Goal: Use online tool/utility: Utilize a website feature to perform a specific function

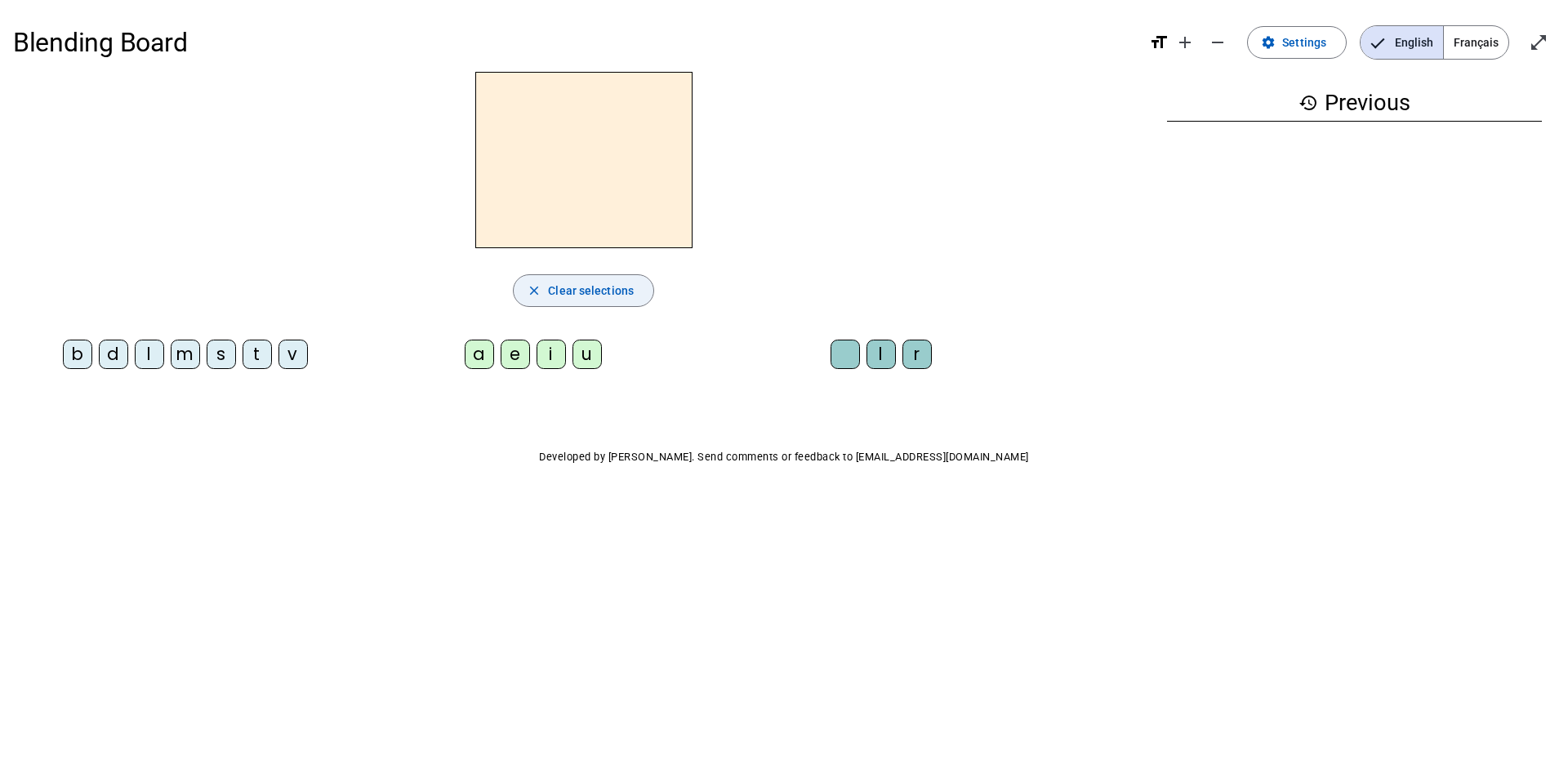
click at [602, 284] on span "Clear selections" at bounding box center [591, 290] width 86 height 19
click at [1483, 31] on span "Français" at bounding box center [1476, 42] width 64 height 33
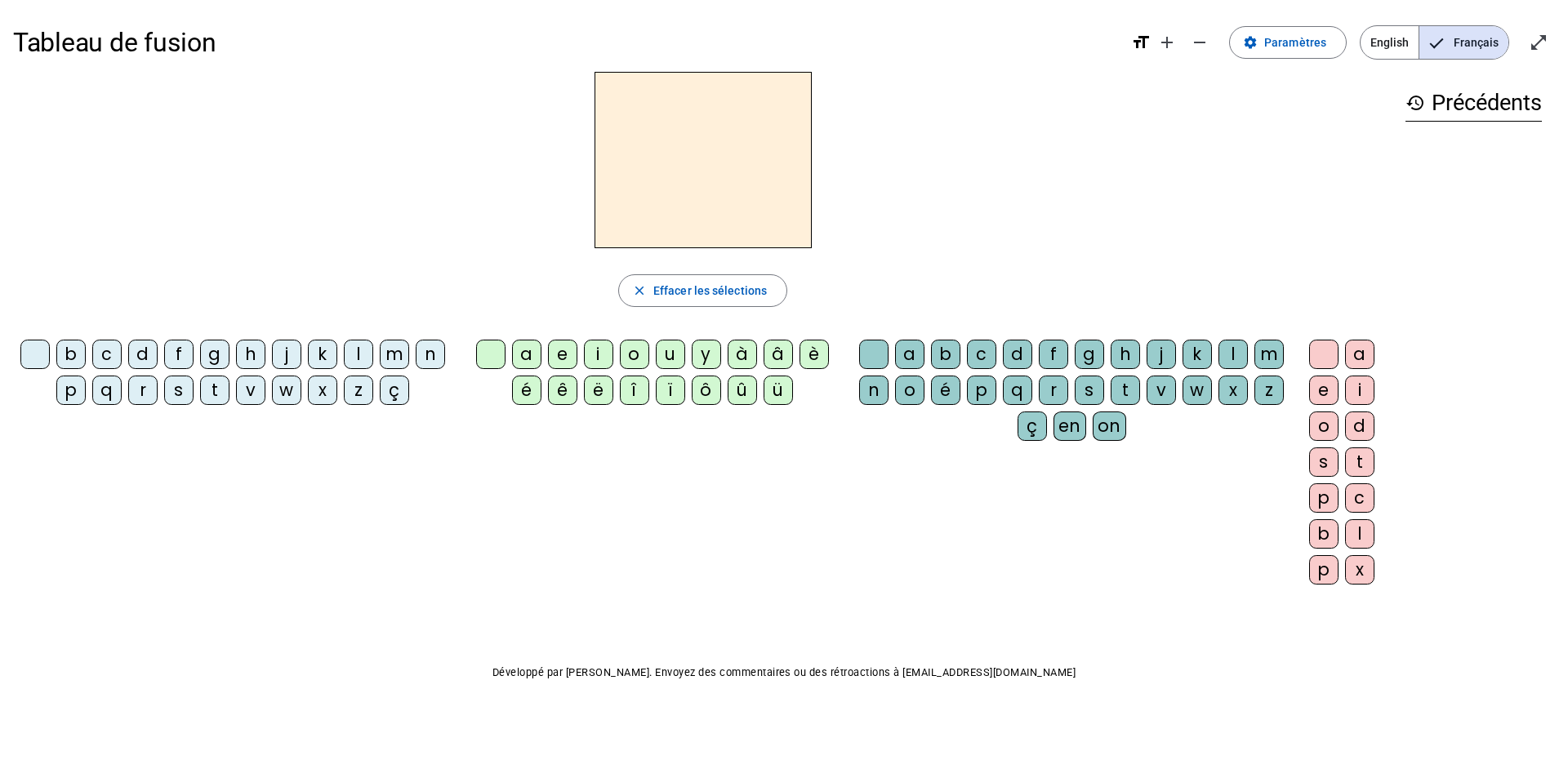
click at [35, 357] on div at bounding box center [34, 353] width 29 height 29
click at [178, 389] on div "s" at bounding box center [178, 389] width 29 height 29
click at [44, 359] on div at bounding box center [34, 353] width 29 height 29
click at [705, 283] on span "Effacer les sélections" at bounding box center [710, 290] width 114 height 19
click at [40, 353] on div at bounding box center [34, 353] width 29 height 29
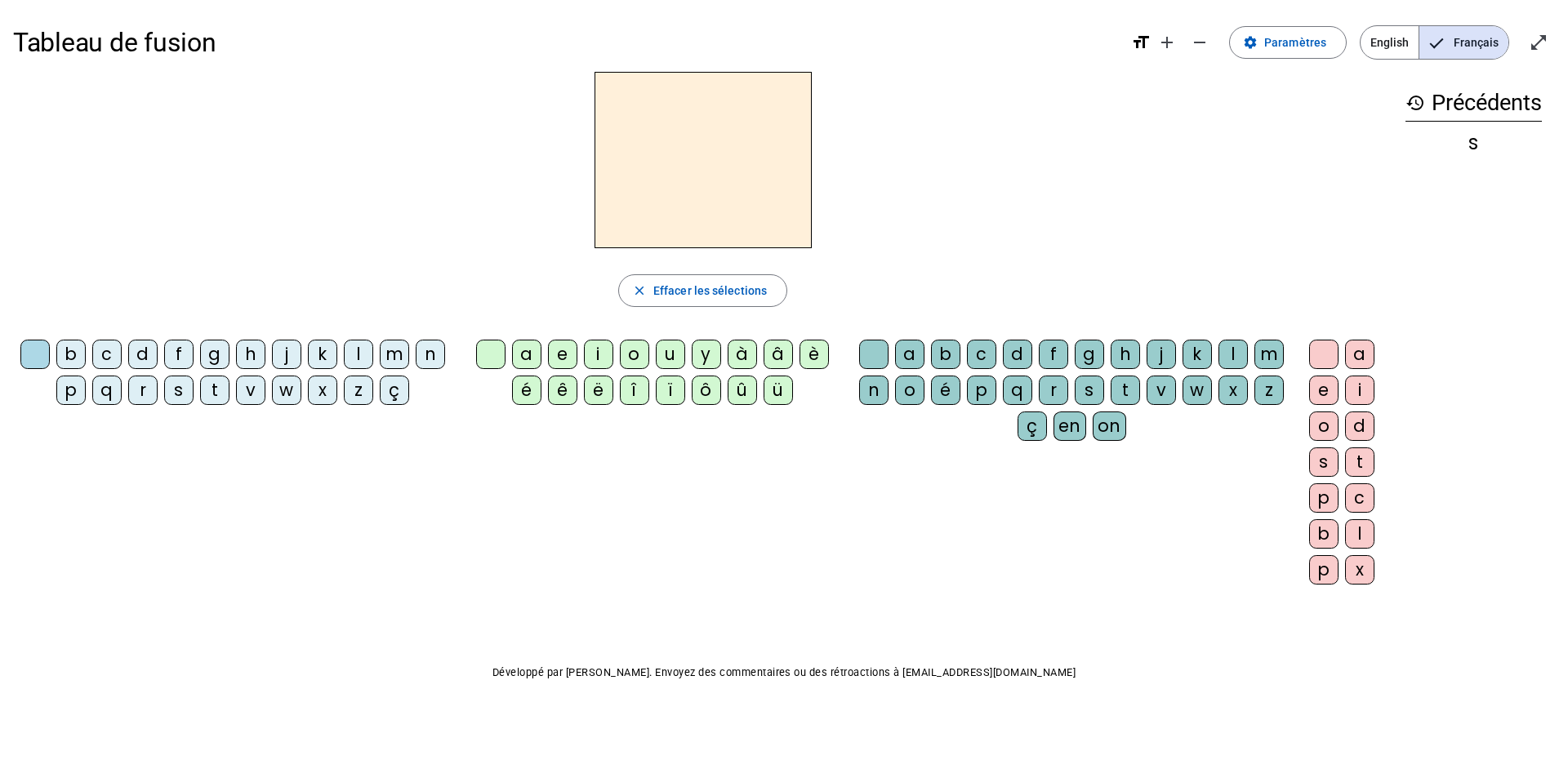
click at [179, 398] on div "s" at bounding box center [178, 389] width 29 height 29
click at [223, 384] on div "t" at bounding box center [214, 389] width 29 height 29
click at [164, 395] on div "b c d f g h j k l m n p q r s t v w x z ç" at bounding box center [236, 375] width 433 height 72
click at [175, 391] on div "s" at bounding box center [178, 389] width 29 height 29
click at [1287, 51] on span "Paramètres" at bounding box center [1296, 42] width 62 height 19
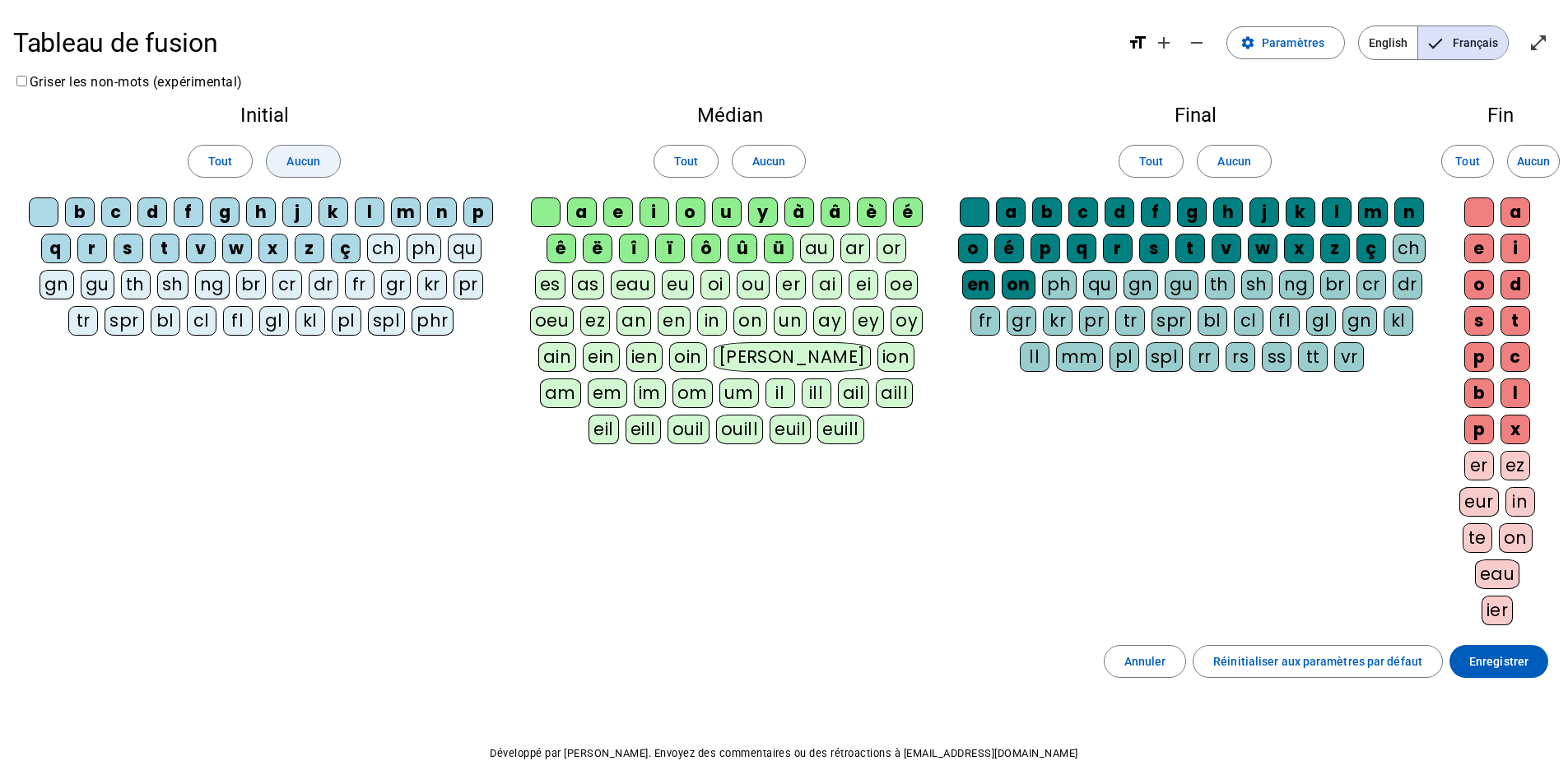
click at [302, 170] on span "Aucun" at bounding box center [302, 161] width 33 height 19
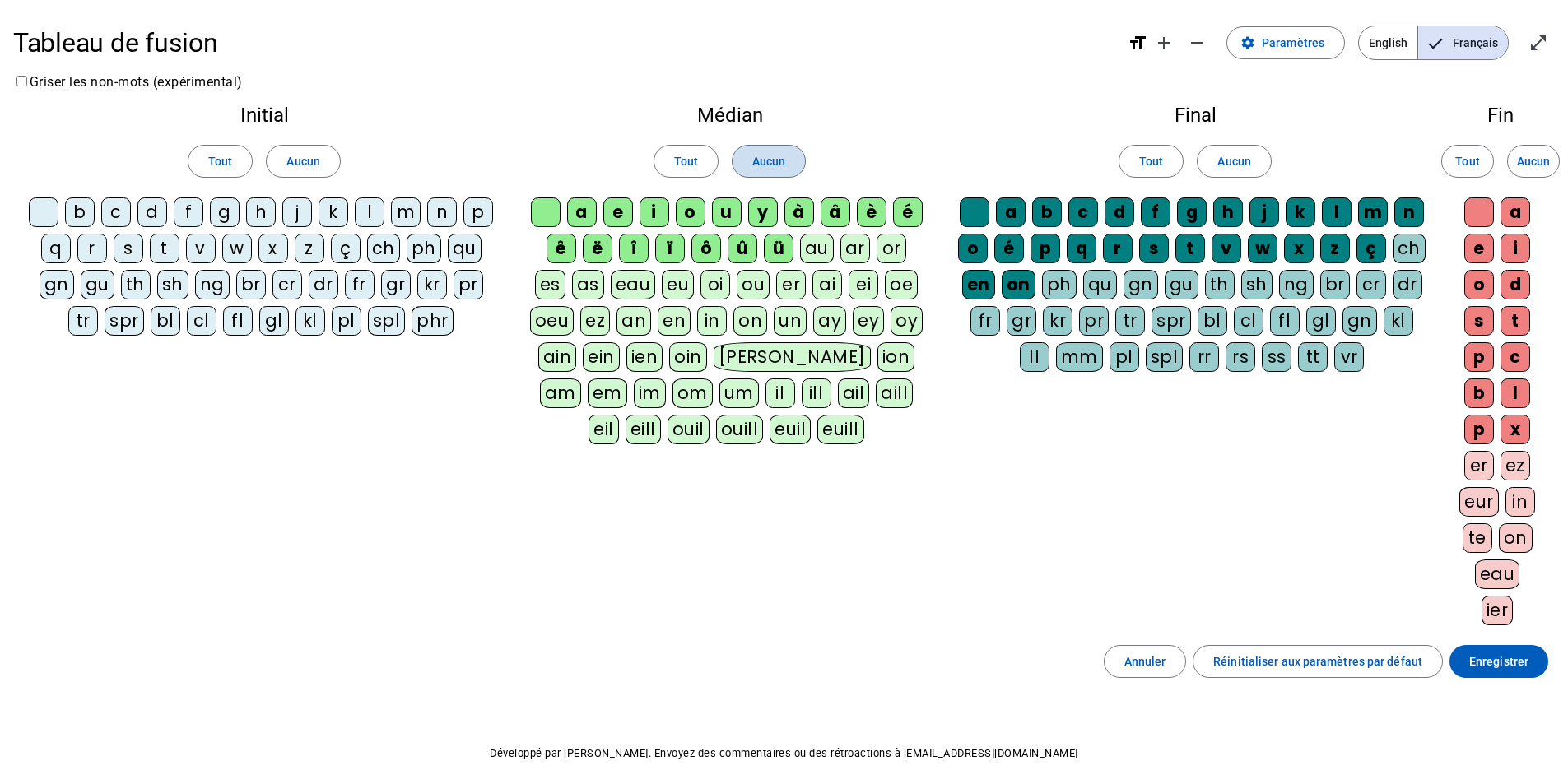
click at [784, 159] on span "Aucun" at bounding box center [768, 161] width 33 height 19
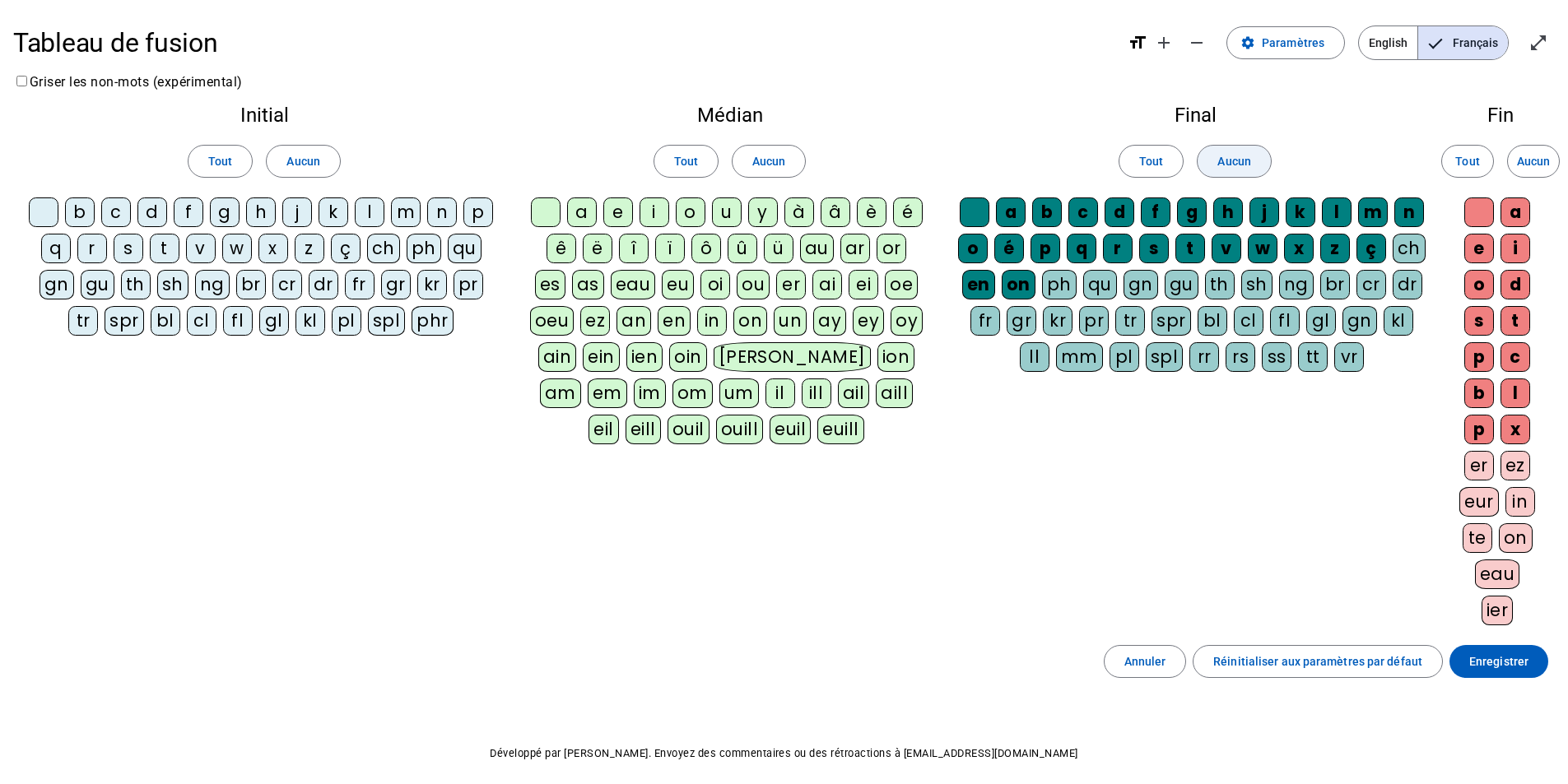
click at [1222, 164] on span "Aucun" at bounding box center [1234, 161] width 33 height 19
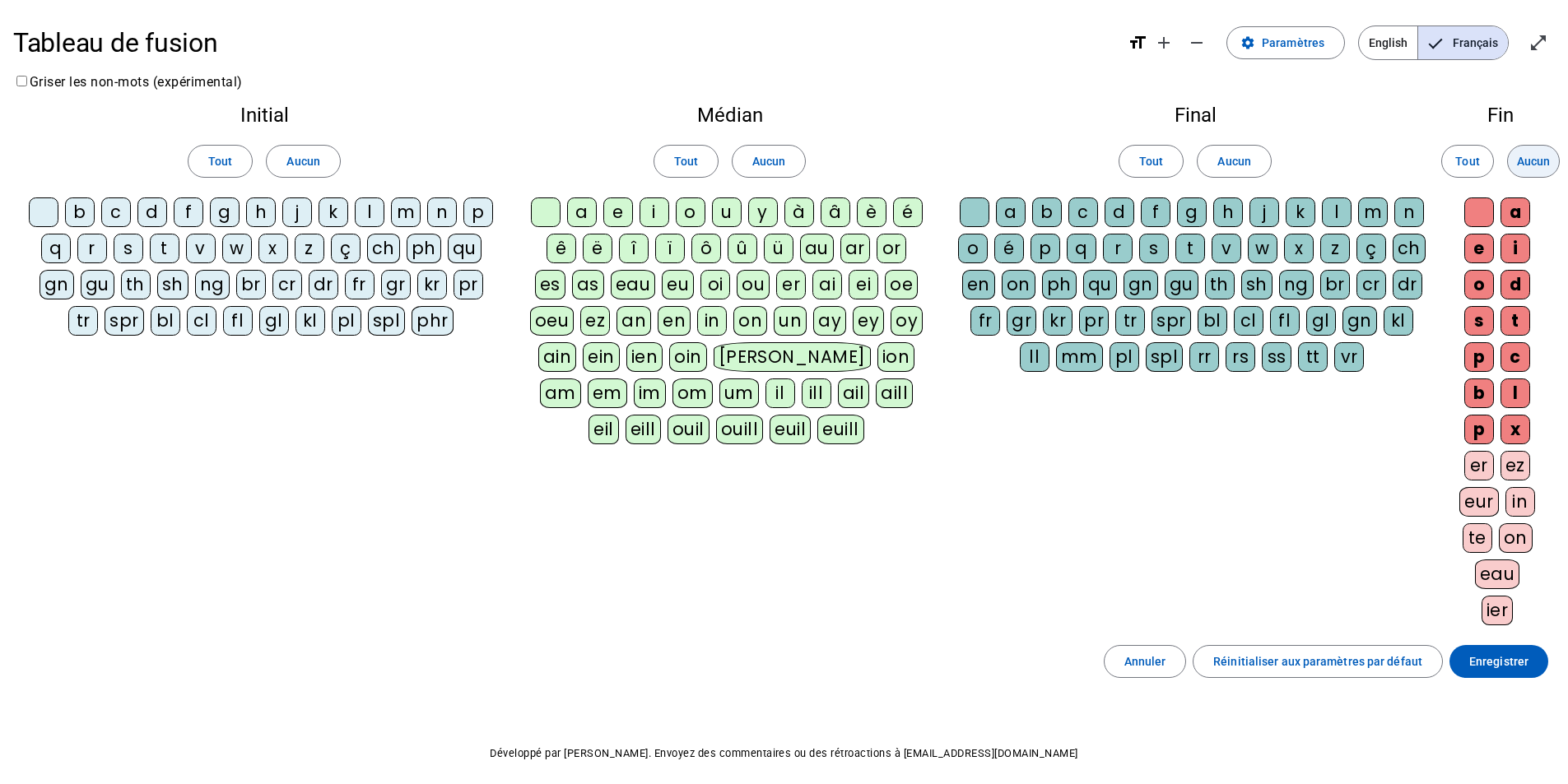
click at [1537, 158] on span "Aucun" at bounding box center [1533, 161] width 33 height 19
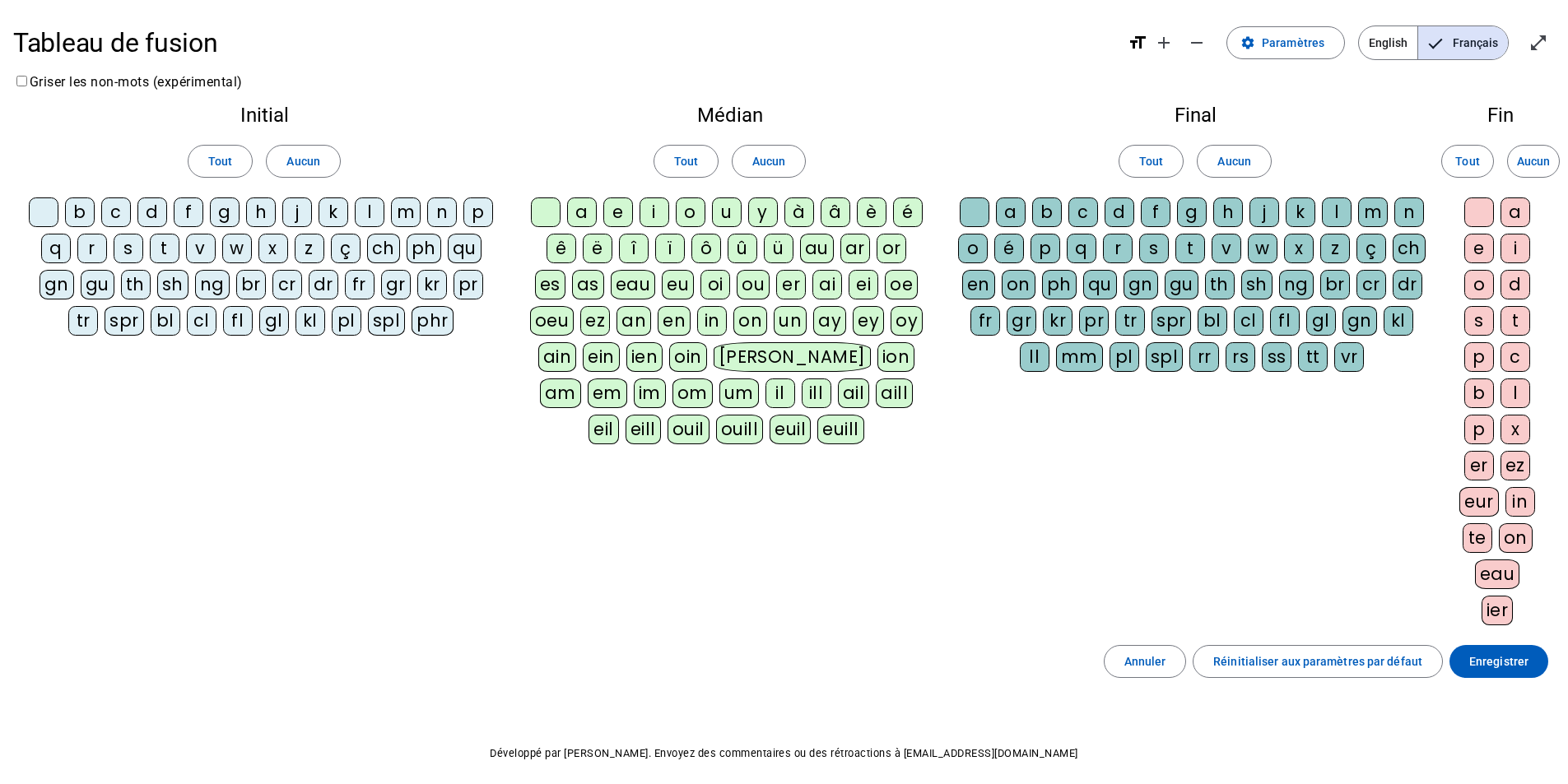
click at [50, 204] on div at bounding box center [43, 212] width 29 height 29
click at [128, 245] on div "s" at bounding box center [128, 248] width 29 height 29
click at [484, 213] on div "p" at bounding box center [478, 212] width 29 height 29
click at [90, 216] on div "b" at bounding box center [79, 212] width 29 height 29
click at [910, 216] on div "é" at bounding box center [907, 212] width 29 height 29
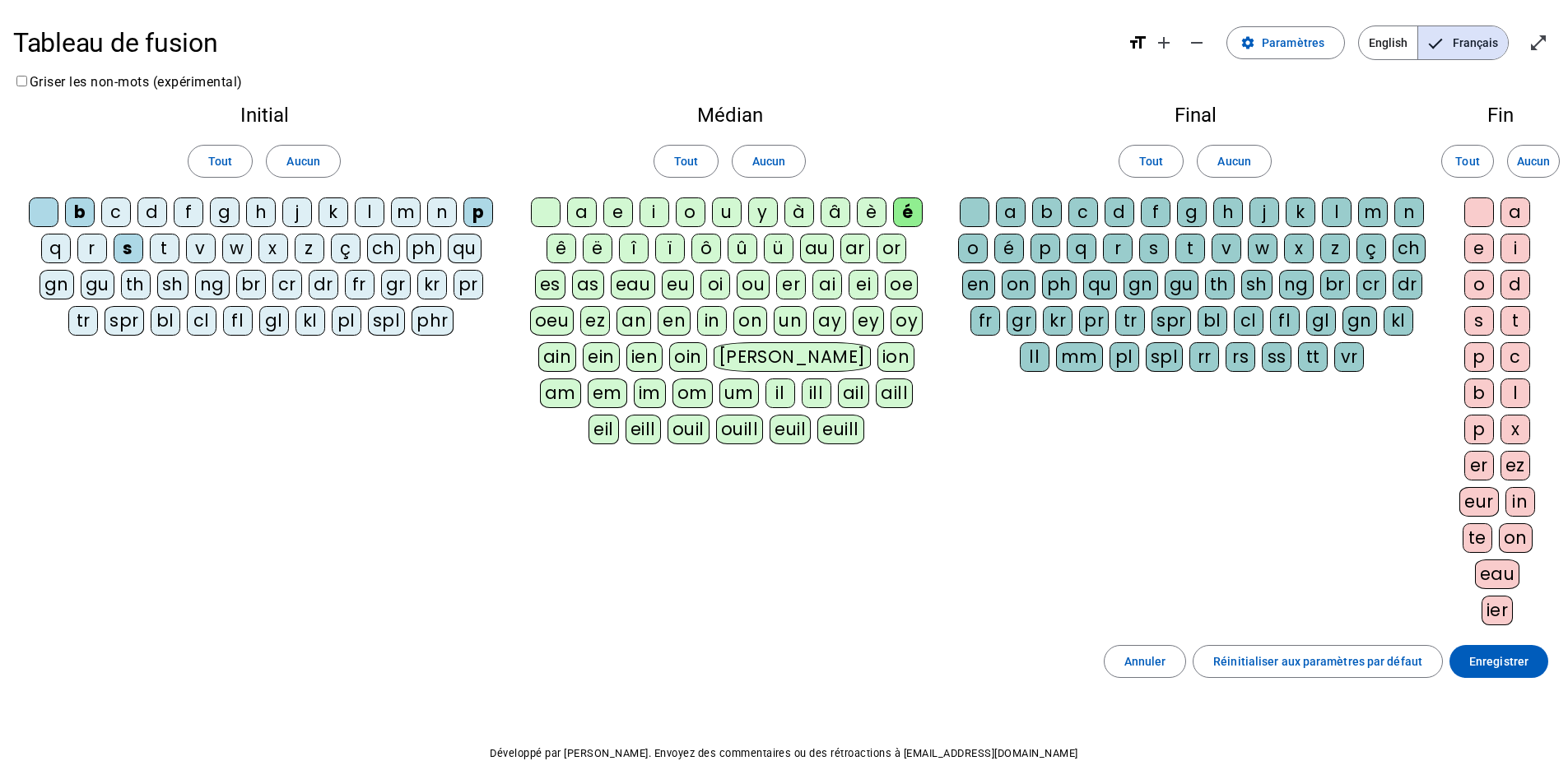
click at [549, 213] on div at bounding box center [545, 212] width 29 height 29
click at [678, 209] on div "o" at bounding box center [690, 212] width 29 height 29
click at [976, 212] on div at bounding box center [974, 212] width 29 height 29
click at [1402, 217] on div "n" at bounding box center [1409, 212] width 29 height 29
click at [1482, 214] on div at bounding box center [1479, 212] width 29 height 29
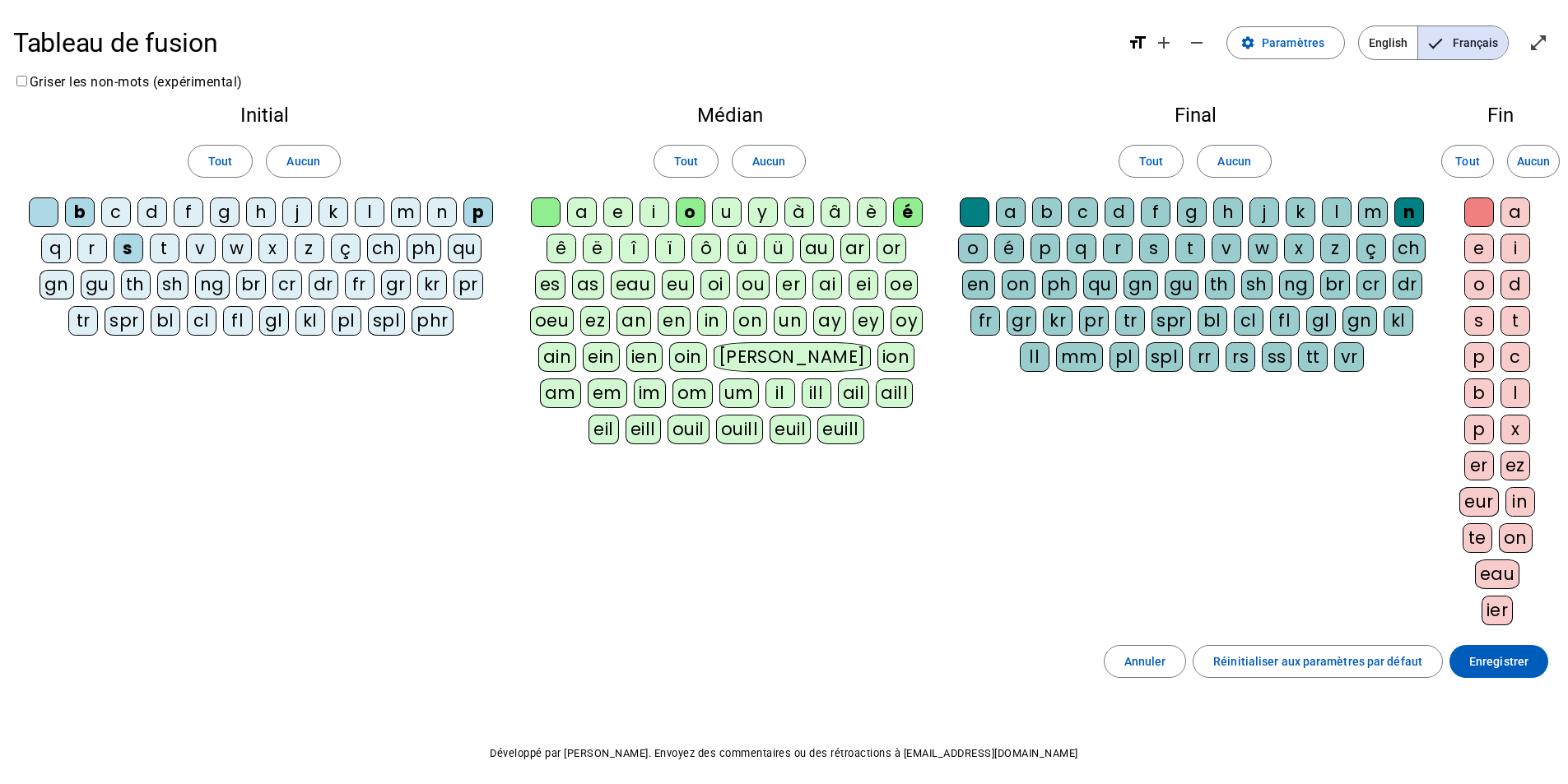
click at [1341, 217] on div "l" at bounding box center [1336, 212] width 29 height 29
click at [1486, 244] on div "e" at bounding box center [1479, 248] width 29 height 29
click at [1509, 392] on div "l" at bounding box center [1515, 392] width 29 height 29
click at [1526, 390] on div "l" at bounding box center [1515, 392] width 29 height 29
click at [409, 211] on div "m" at bounding box center [405, 212] width 29 height 29
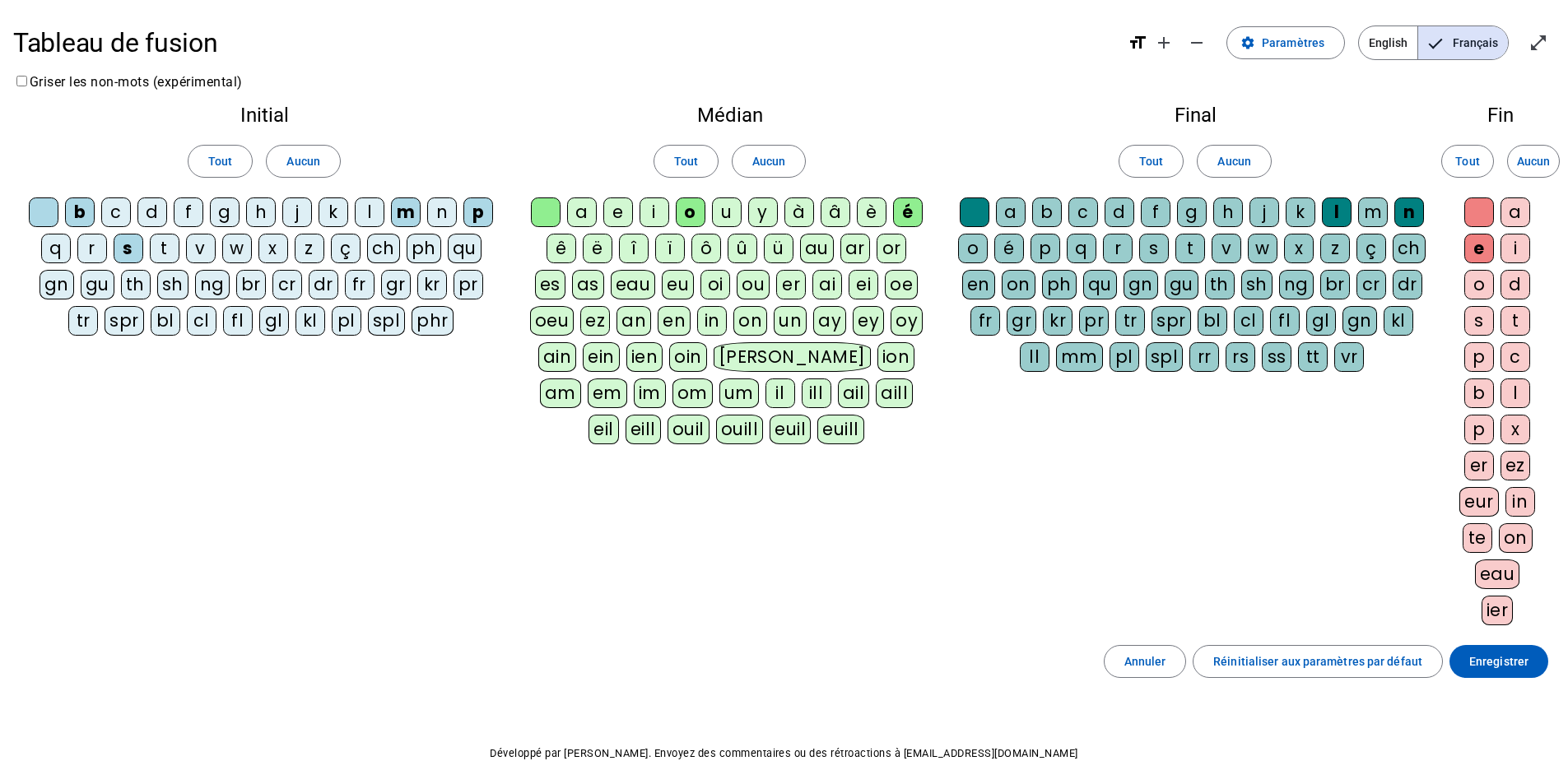
click at [172, 252] on div "t" at bounding box center [164, 248] width 29 height 29
click at [230, 161] on span "Tout" at bounding box center [220, 161] width 24 height 19
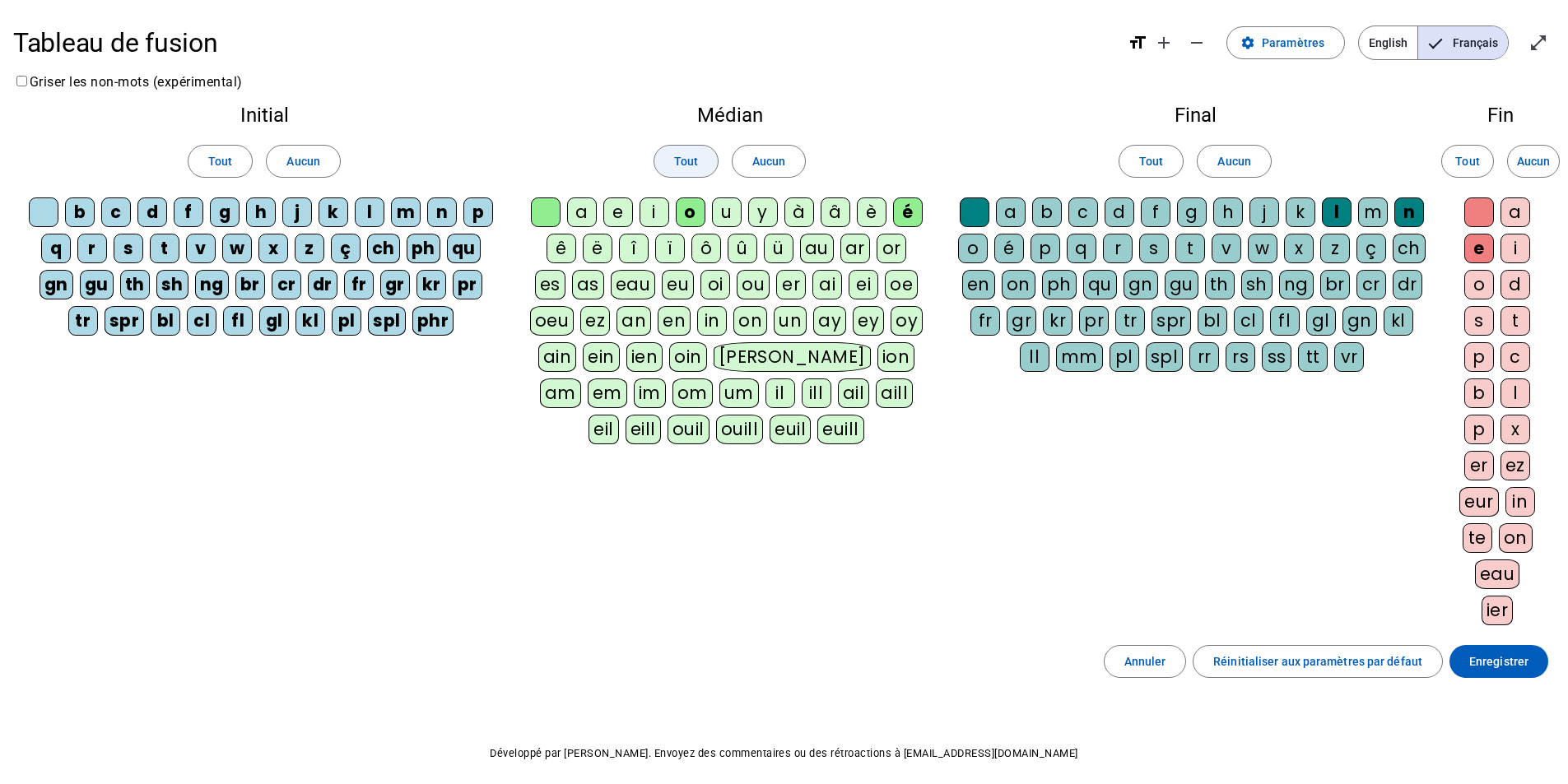
click at [664, 168] on span at bounding box center [686, 161] width 63 height 40
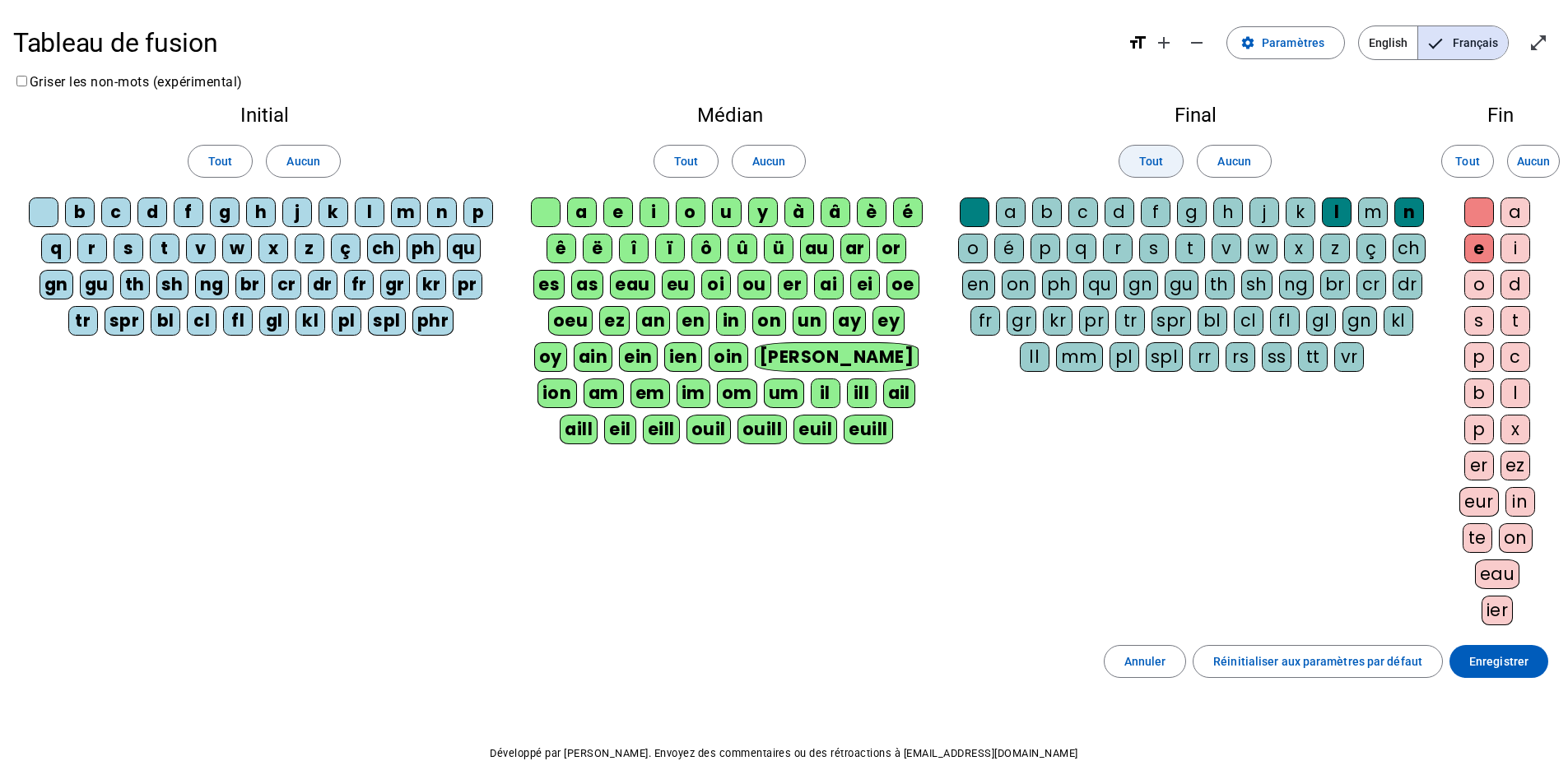
click at [1149, 161] on span "Tout" at bounding box center [1151, 161] width 24 height 19
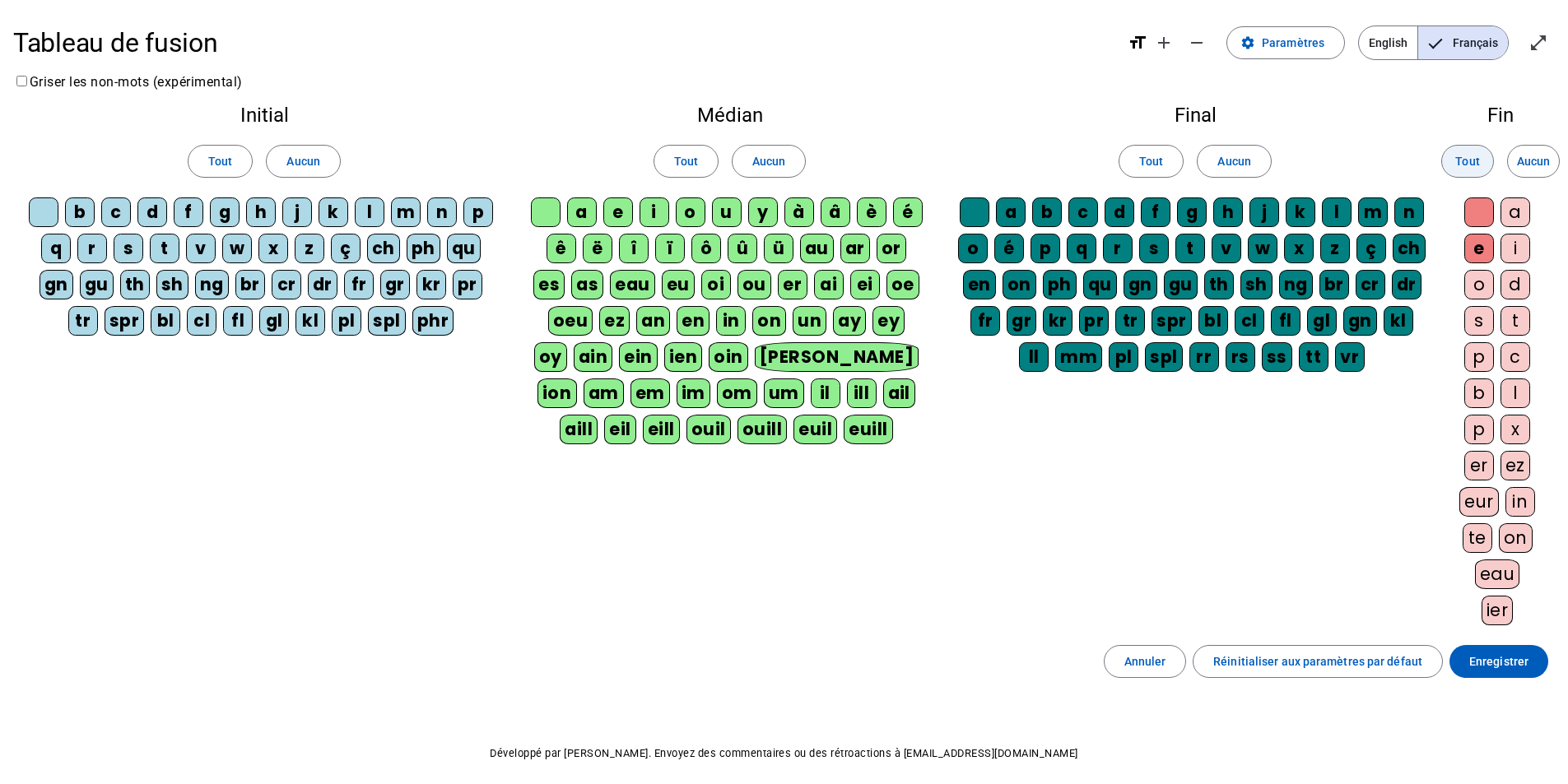
click at [1482, 161] on span at bounding box center [1468, 161] width 51 height 40
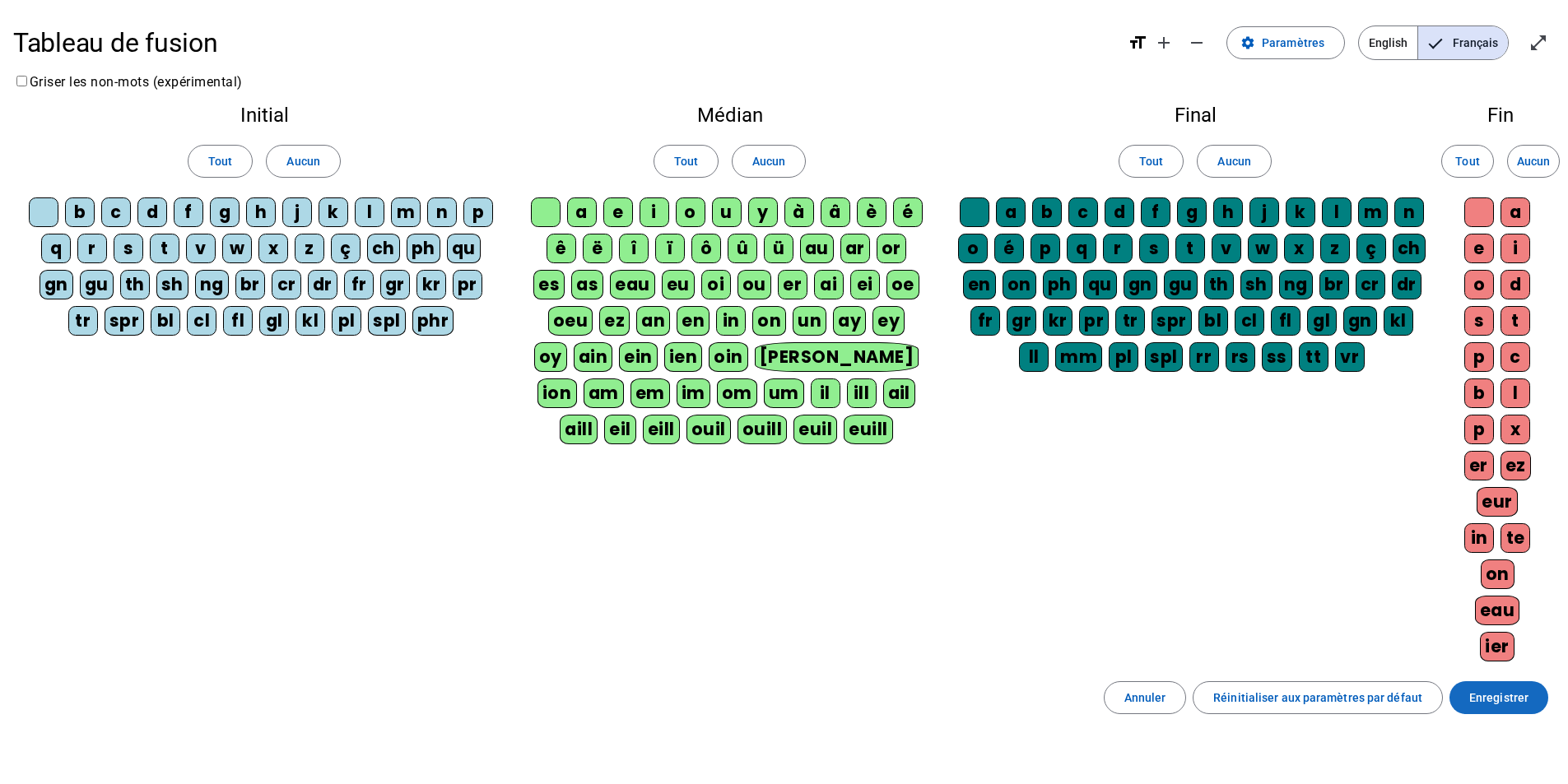
click at [1512, 702] on span "Enregistrer" at bounding box center [1499, 697] width 59 height 19
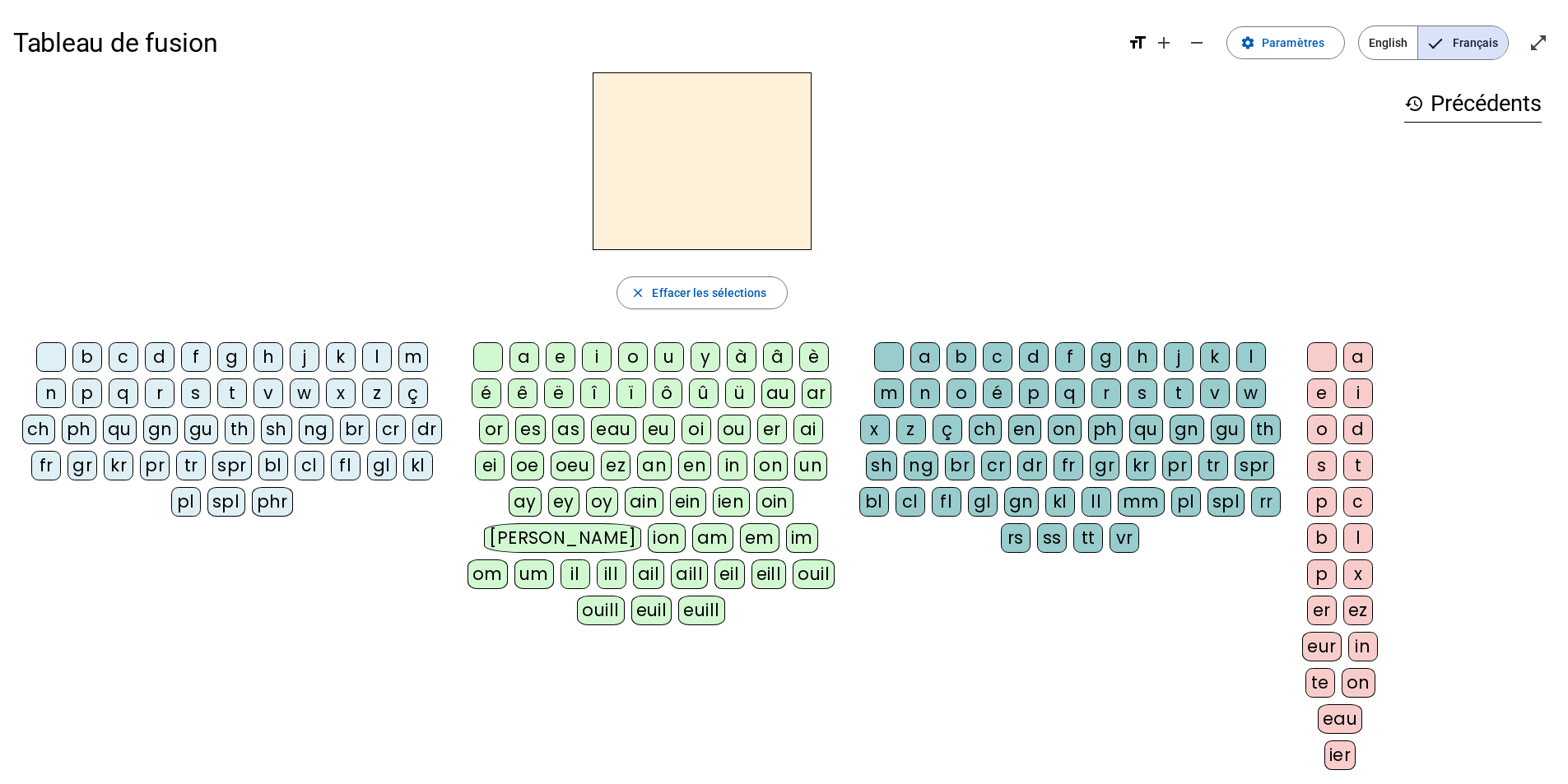
click at [419, 348] on div "m" at bounding box center [413, 356] width 29 height 29
click at [522, 356] on div "a" at bounding box center [524, 356] width 29 height 29
click at [227, 396] on div "t" at bounding box center [232, 392] width 29 height 29
click at [371, 352] on div "l" at bounding box center [377, 356] width 29 height 29
click at [1149, 397] on div "s" at bounding box center [1143, 392] width 29 height 29
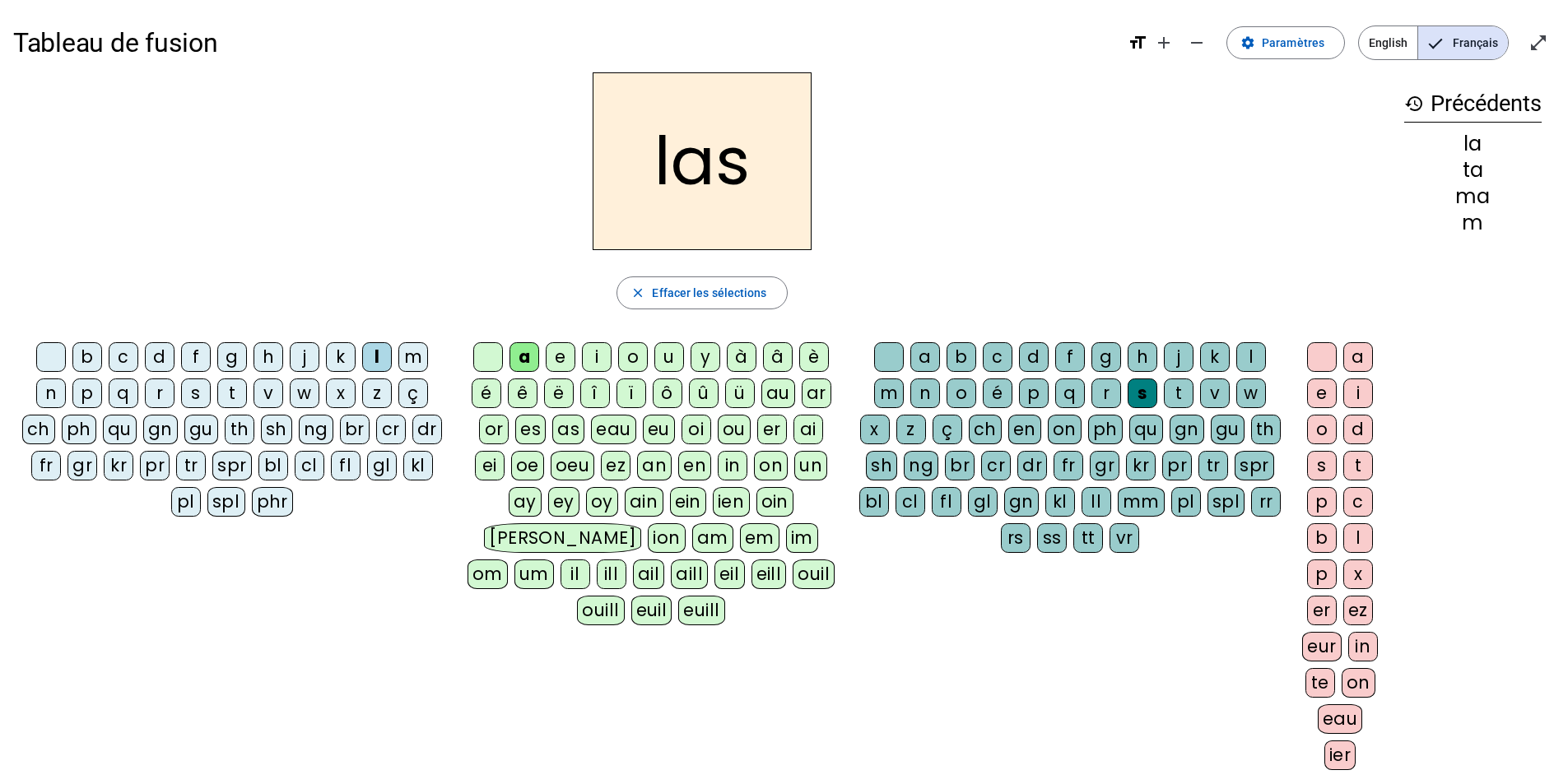
click at [85, 392] on div "p" at bounding box center [87, 392] width 29 height 29
click at [236, 389] on div "t" at bounding box center [232, 392] width 29 height 29
click at [879, 353] on div at bounding box center [889, 356] width 29 height 29
click at [196, 391] on div "s" at bounding box center [195, 392] width 29 height 29
click at [1251, 358] on div "l" at bounding box center [1251, 356] width 29 height 29
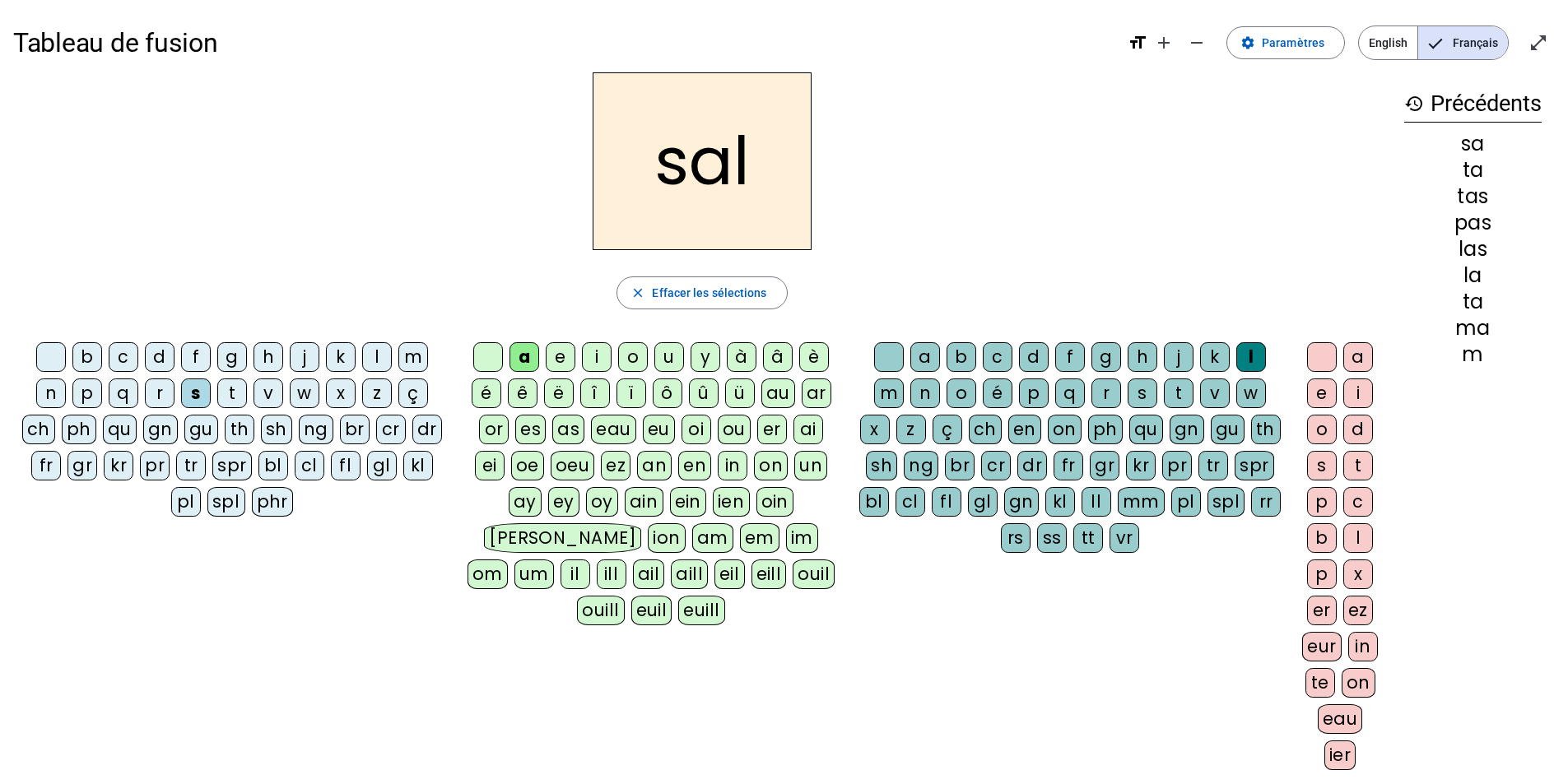
click at [409, 358] on div "m" at bounding box center [413, 356] width 29 height 29
click at [72, 360] on div "b" at bounding box center [87, 356] width 29 height 29
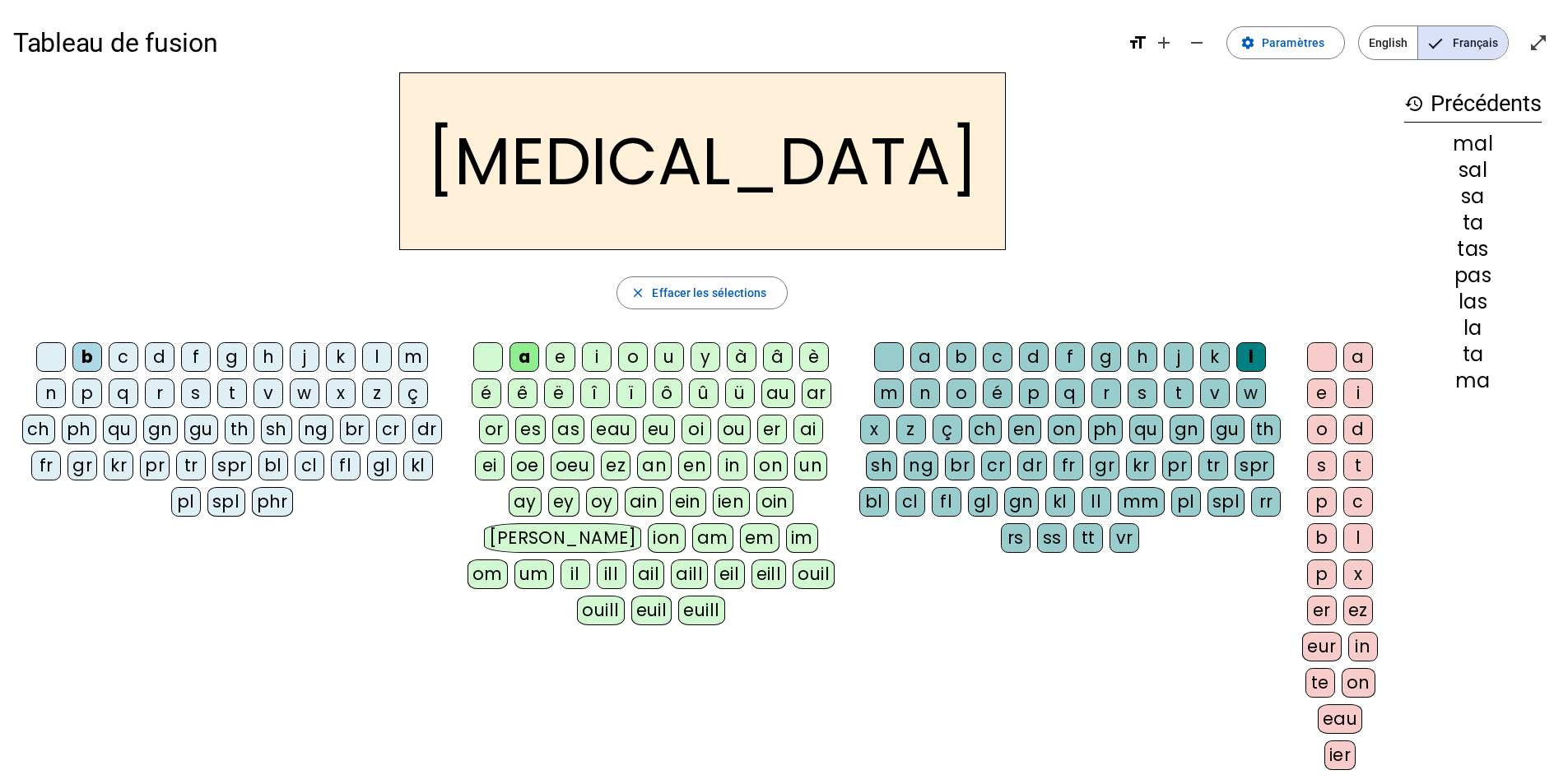
click at [1136, 390] on div "s" at bounding box center [1143, 392] width 29 height 29
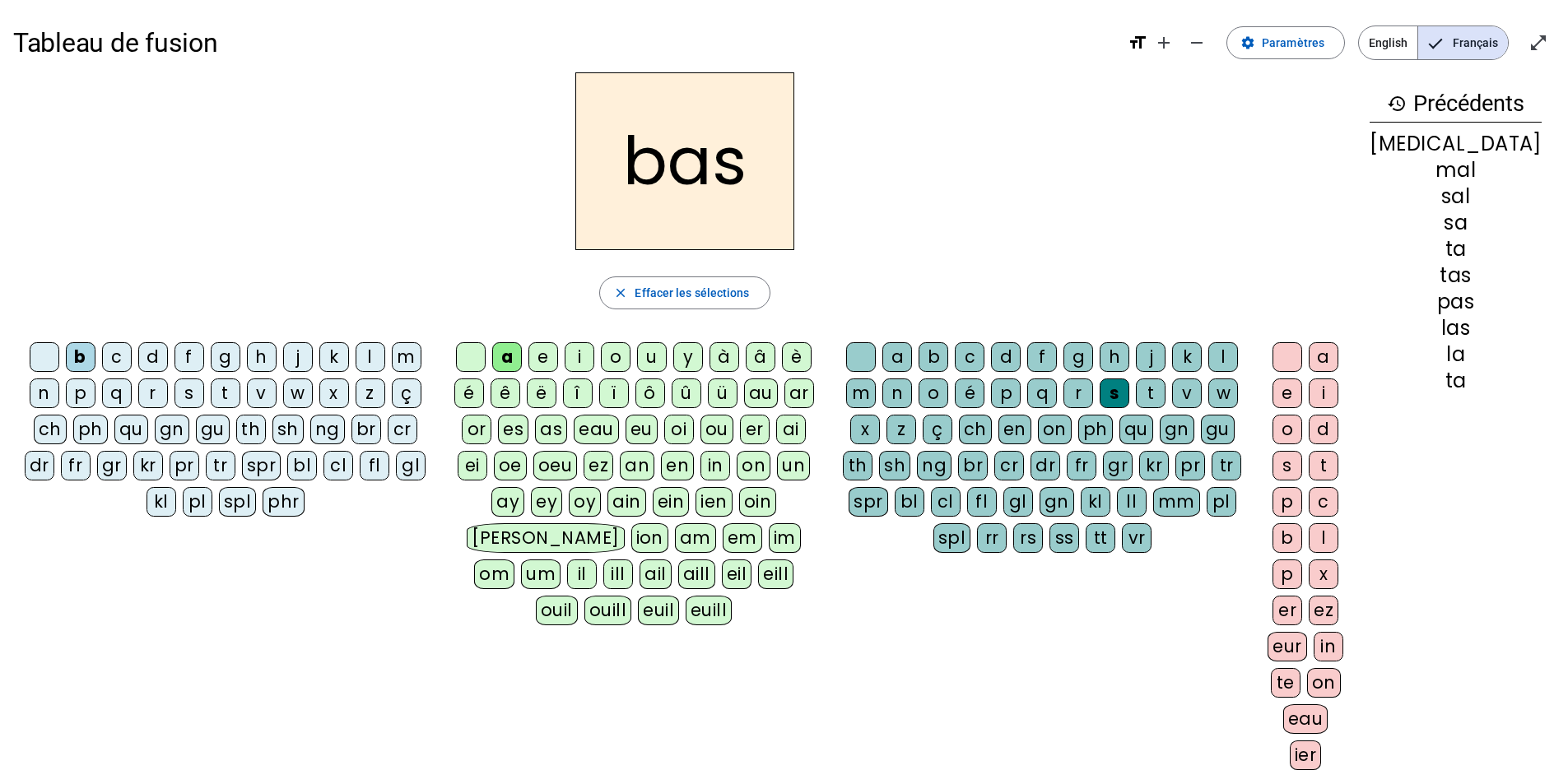
click at [79, 396] on div "p" at bounding box center [80, 392] width 29 height 29
